Goal: Task Accomplishment & Management: Manage account settings

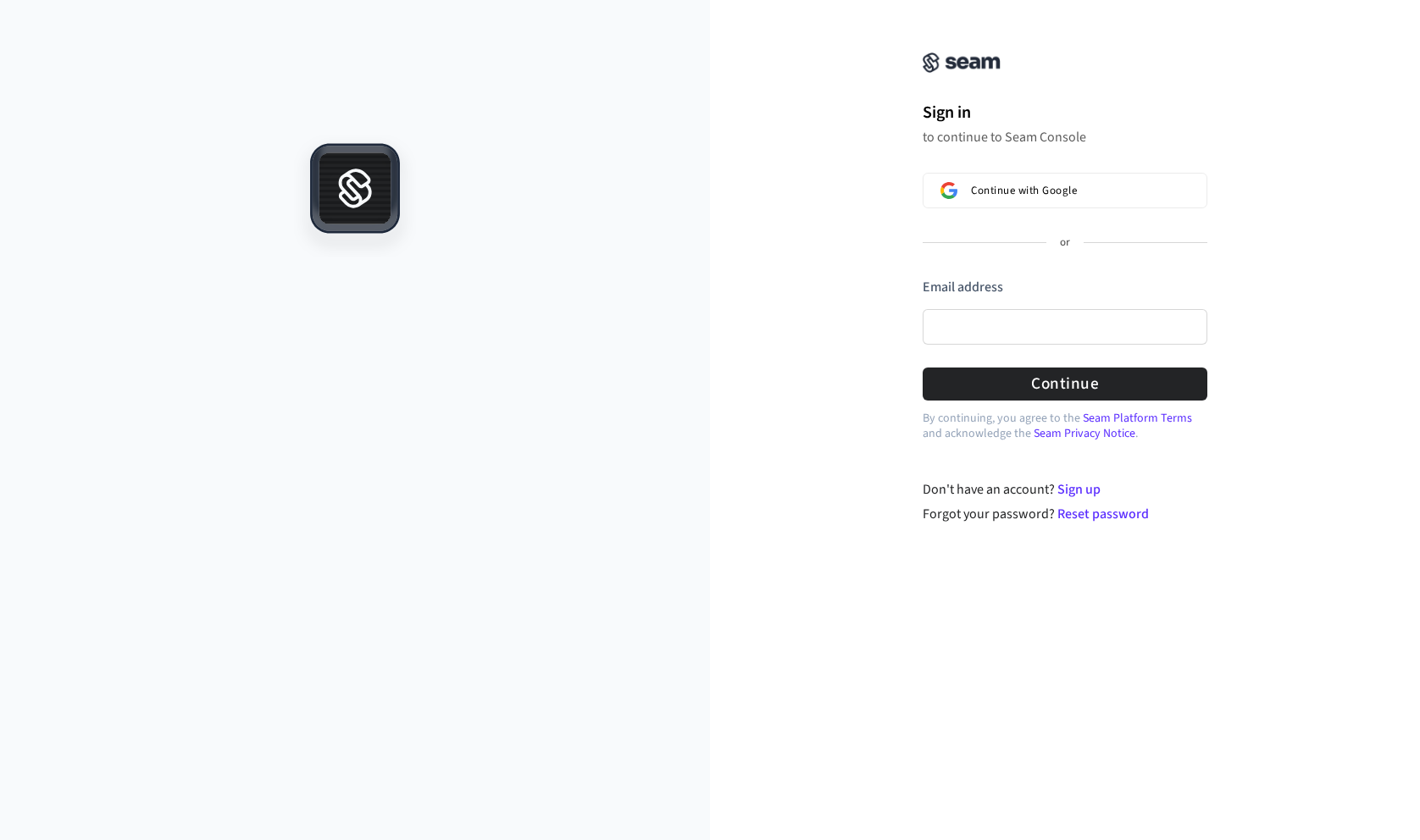
click at [963, 330] on input "Email address" at bounding box center [1064, 326] width 285 height 36
click at [973, 325] on input "Email address" at bounding box center [1064, 326] width 285 height 36
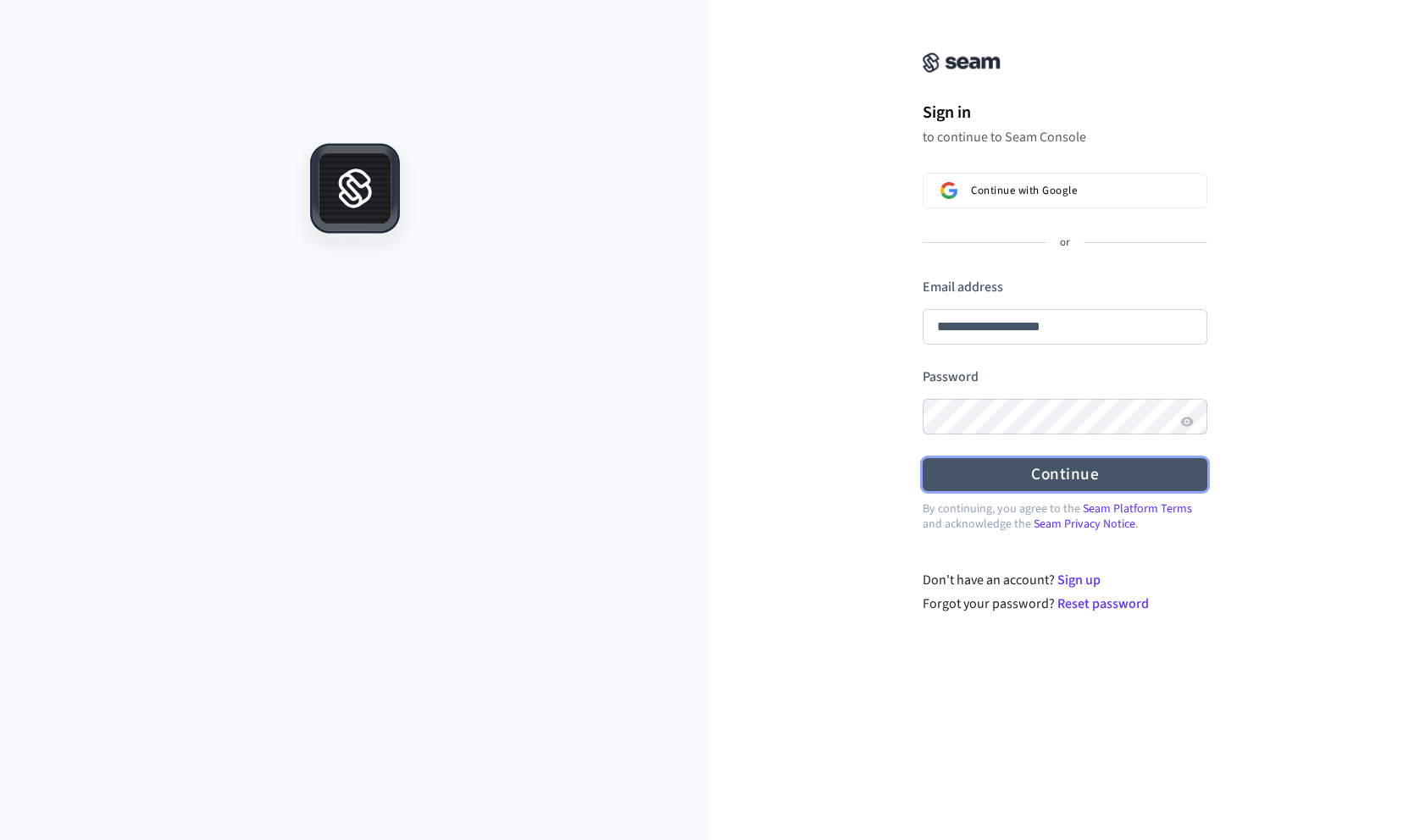
click at [1045, 474] on button "Continue" at bounding box center [1064, 474] width 285 height 33
type input "**********"
